Goal: Information Seeking & Learning: Learn about a topic

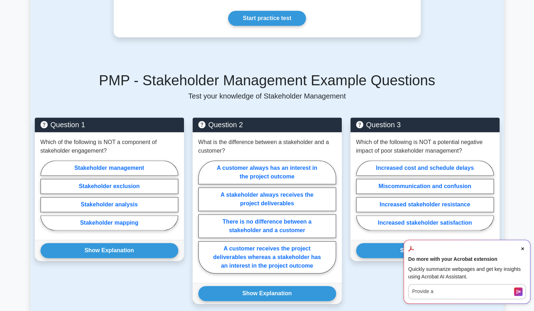
scroll to position [426, 0]
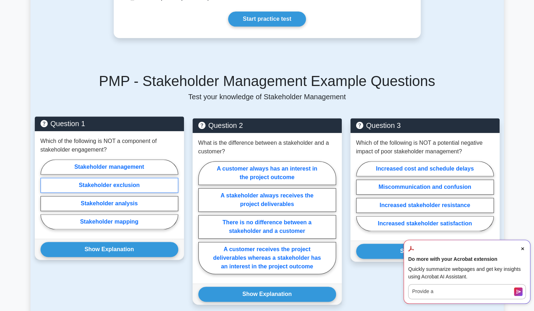
click at [126, 181] on label "Stakeholder exclusion" at bounding box center [110, 185] width 138 height 15
click at [45, 194] on input "Stakeholder exclusion" at bounding box center [43, 196] width 5 height 5
radio input "true"
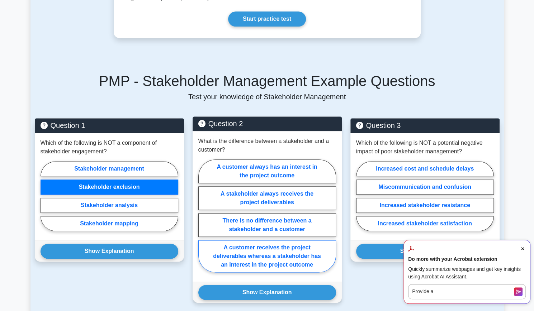
click at [289, 246] on label "A customer receives the project deliverables whereas a stakeholder has an inter…" at bounding box center [267, 256] width 138 height 32
click at [203, 220] on input "A customer receives the project deliverables whereas a stakeholder has an inter…" at bounding box center [200, 218] width 5 height 5
radio input "true"
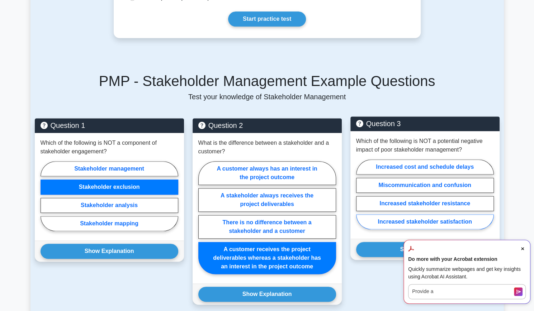
click at [439, 214] on label "Increased stakeholder satisfaction" at bounding box center [425, 221] width 138 height 15
click at [361, 199] on input "Increased stakeholder satisfaction" at bounding box center [358, 196] width 5 height 5
radio input "true"
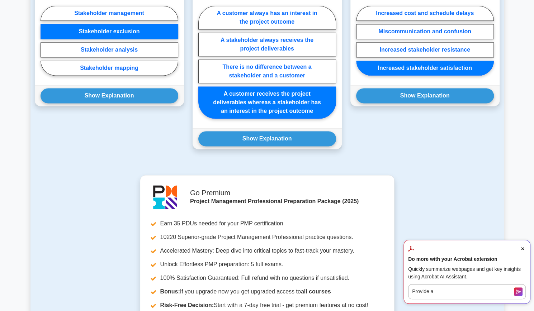
scroll to position [583, 0]
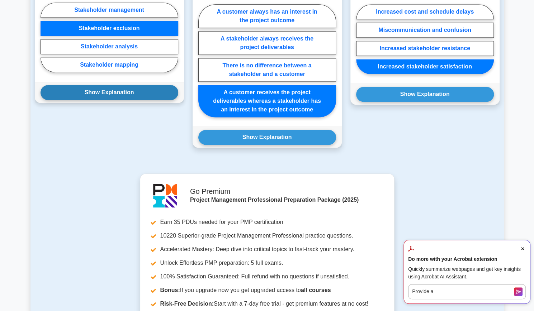
click at [103, 85] on button "Show Explanation" at bounding box center [110, 92] width 138 height 15
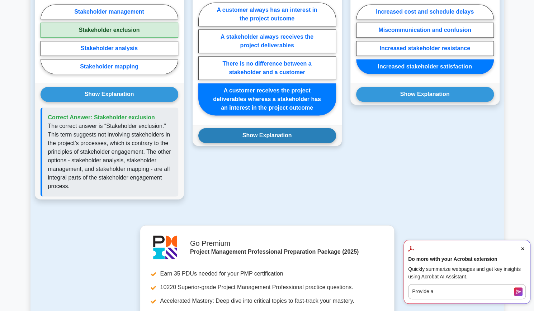
click at [275, 128] on button "Show Explanation" at bounding box center [267, 135] width 138 height 15
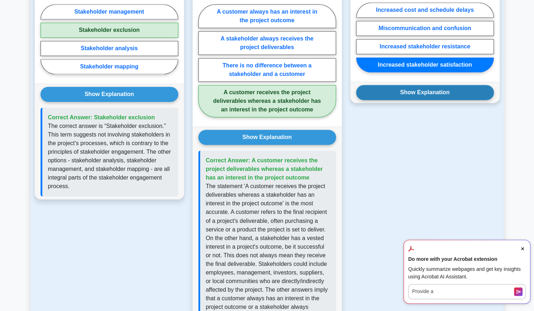
click at [423, 86] on button "Show Explanation" at bounding box center [425, 92] width 138 height 15
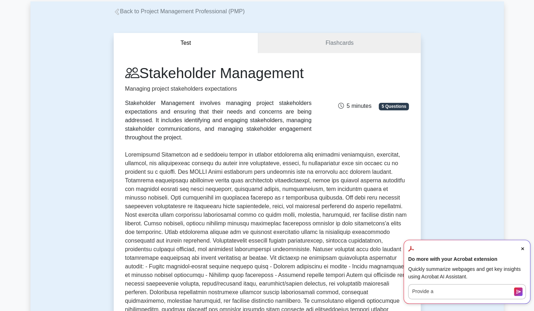
scroll to position [311, 0]
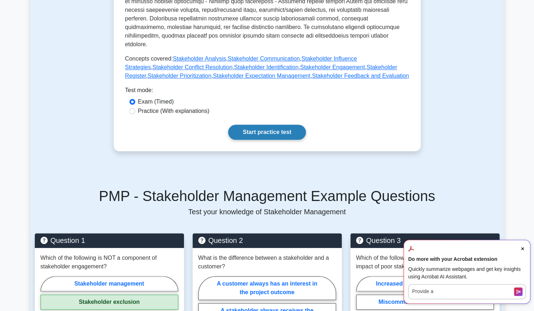
click at [275, 129] on link "Start practice test" at bounding box center [267, 132] width 78 height 15
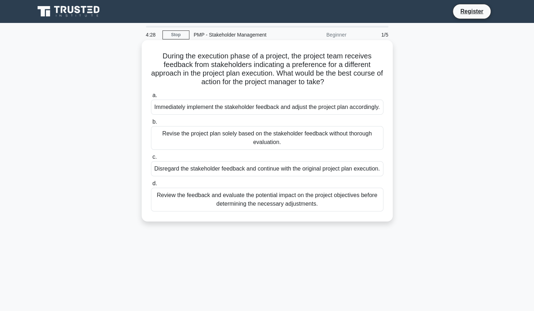
click at [280, 107] on div "Immediately implement the stakeholder feedback and adjust the project plan acco…" at bounding box center [267, 107] width 232 height 15
click at [151, 98] on input "a. Immediately implement the stakeholder feedback and adjust the project plan a…" at bounding box center [151, 95] width 0 height 5
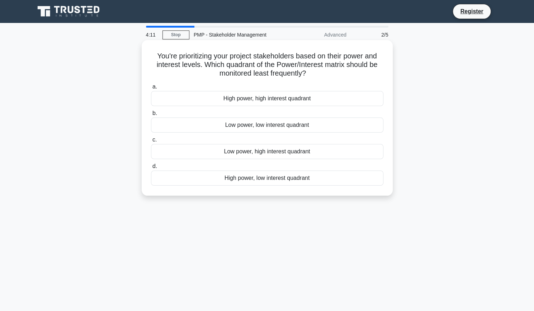
click at [277, 129] on div "Low power, low interest quadrant" at bounding box center [267, 125] width 232 height 15
click at [151, 116] on input "b. Low power, low interest quadrant" at bounding box center [151, 113] width 0 height 5
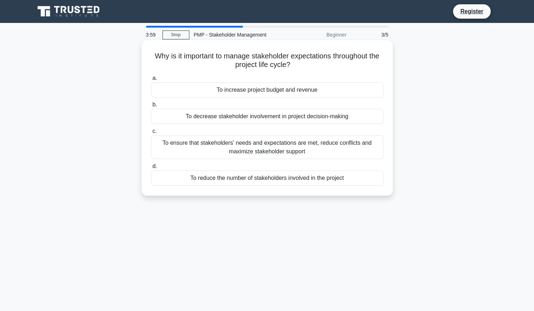
click at [280, 145] on div "To ensure that stakeholders' needs and expectations are met, reduce conflicts a…" at bounding box center [267, 148] width 232 height 24
click at [151, 134] on input "c. To ensure that stakeholders' needs and expectations are met, reduce conflict…" at bounding box center [151, 131] width 0 height 5
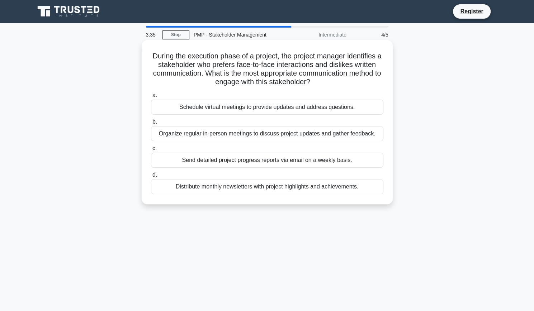
click at [281, 161] on div "Send detailed project progress reports via email on a weekly basis." at bounding box center [267, 160] width 232 height 15
click at [151, 151] on input "c. Send detailed project progress reports via email on a weekly basis." at bounding box center [151, 148] width 0 height 5
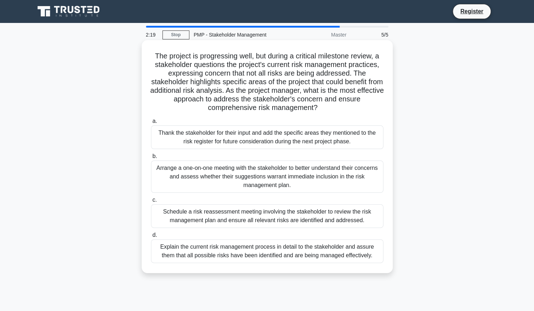
click at [336, 217] on div "Schedule a risk reassessment meeting involving the stakeholder to review the ri…" at bounding box center [267, 216] width 232 height 24
click at [151, 203] on input "c. Schedule a risk reassessment meeting involving the stakeholder to review the…" at bounding box center [151, 200] width 0 height 5
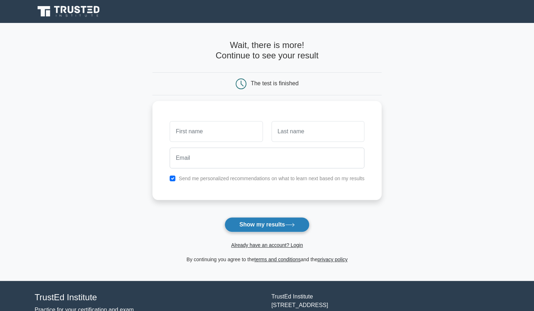
click at [290, 224] on icon at bounding box center [289, 224] width 9 height 3
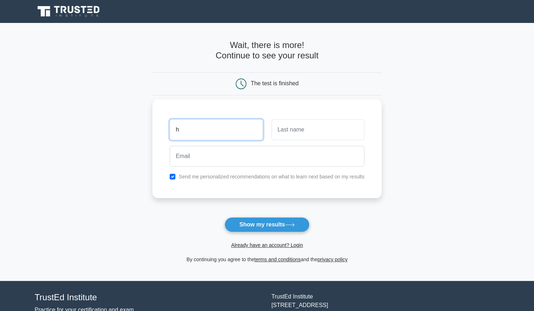
type input "Haifah"
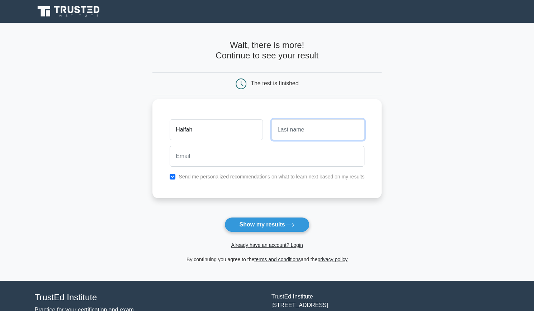
click at [303, 127] on input "text" at bounding box center [317, 129] width 93 height 21
type input "m"
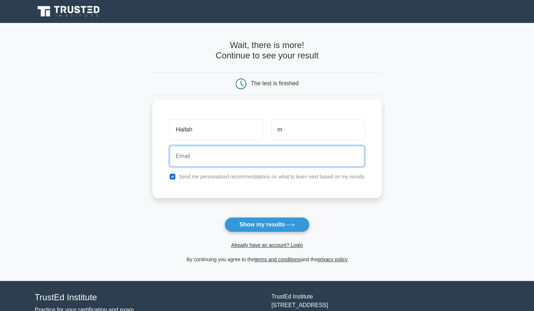
click at [255, 158] on input "email" at bounding box center [267, 156] width 195 height 21
type input "matovuhaifah@gmail.com"
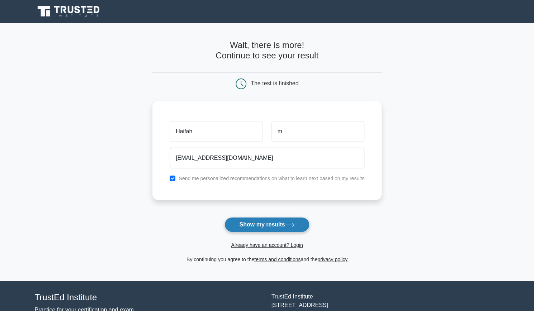
click at [293, 228] on button "Show my results" at bounding box center [266, 224] width 85 height 15
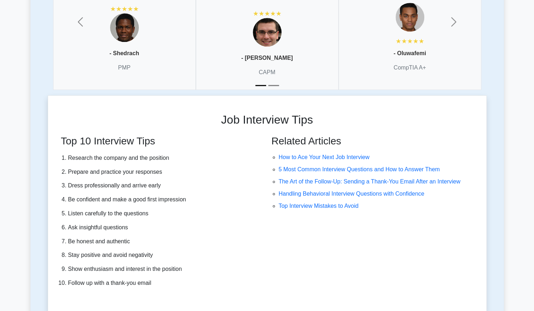
scroll to position [2159, 0]
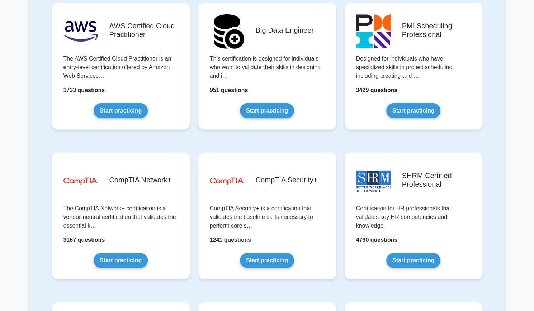
scroll to position [1238, 0]
